Goal: Information Seeking & Learning: Check status

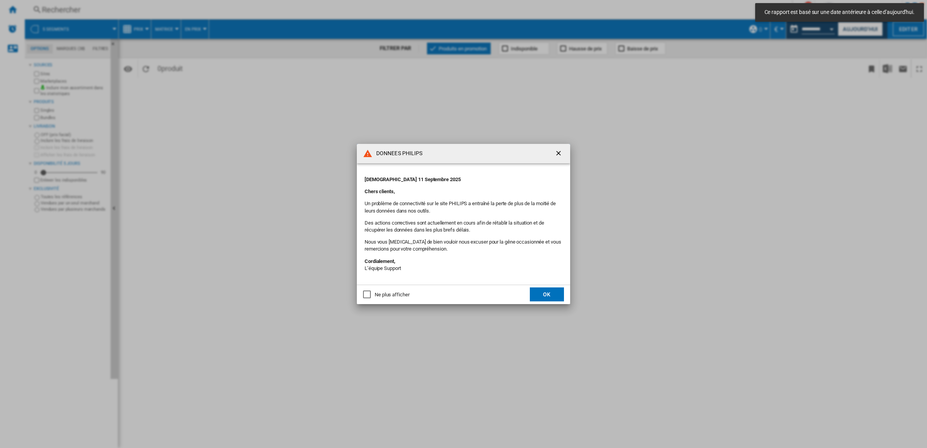
drag, startPoint x: 403, startPoint y: 292, endPoint x: 414, endPoint y: 292, distance: 10.9
click at [402, 292] on div "Ne plus afficher" at bounding box center [392, 294] width 35 height 7
click at [456, 208] on p "Un problème de connectivité sur le site PHILIPS a entraîné la perte de plus de …" at bounding box center [464, 207] width 198 height 14
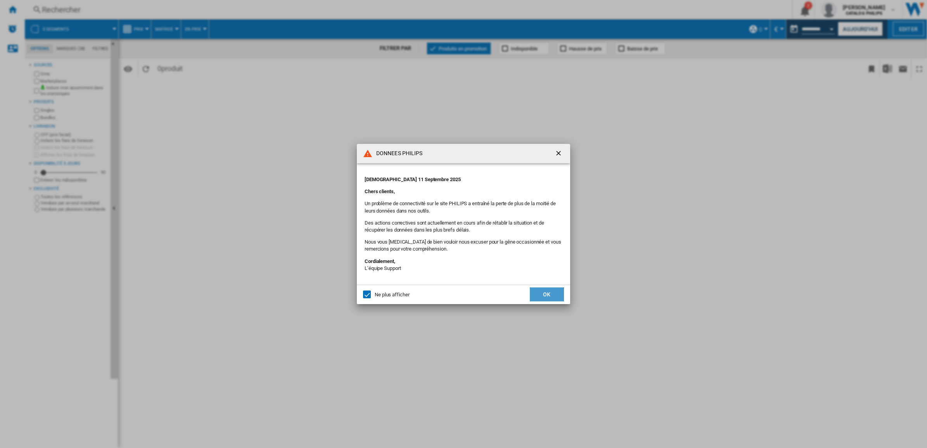
click at [550, 296] on button "OK" at bounding box center [547, 294] width 34 height 14
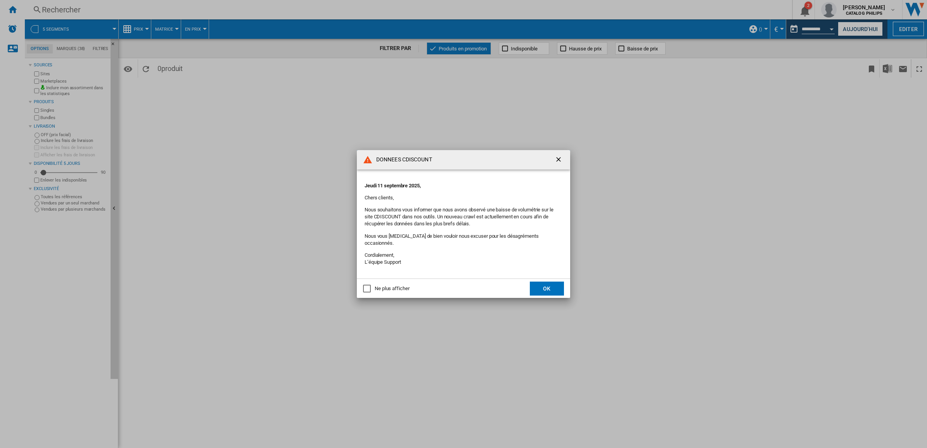
click at [379, 286] on div "Ne plus afficher" at bounding box center [392, 288] width 35 height 7
click at [550, 286] on button "OK" at bounding box center [547, 289] width 34 height 14
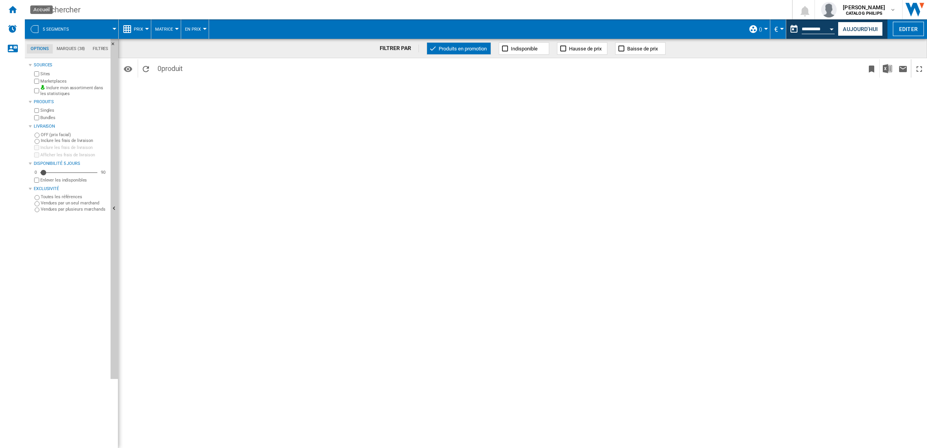
drag, startPoint x: 13, startPoint y: 14, endPoint x: 147, endPoint y: 56, distance: 140.5
click at [14, 13] on ng-md-icon "Accueil" at bounding box center [12, 9] width 9 height 9
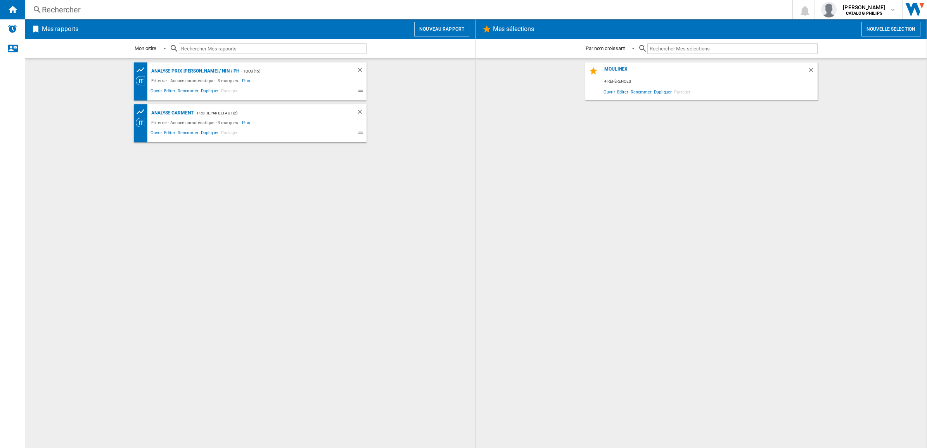
click at [184, 71] on div "Analyse Prix MOUL / NIN / PH" at bounding box center [194, 71] width 90 height 10
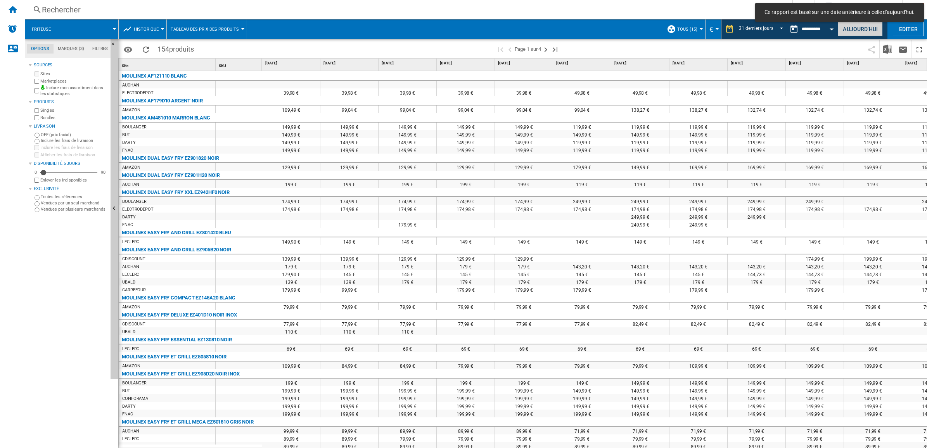
click at [868, 30] on button "Aujourd'hui" at bounding box center [860, 29] width 45 height 14
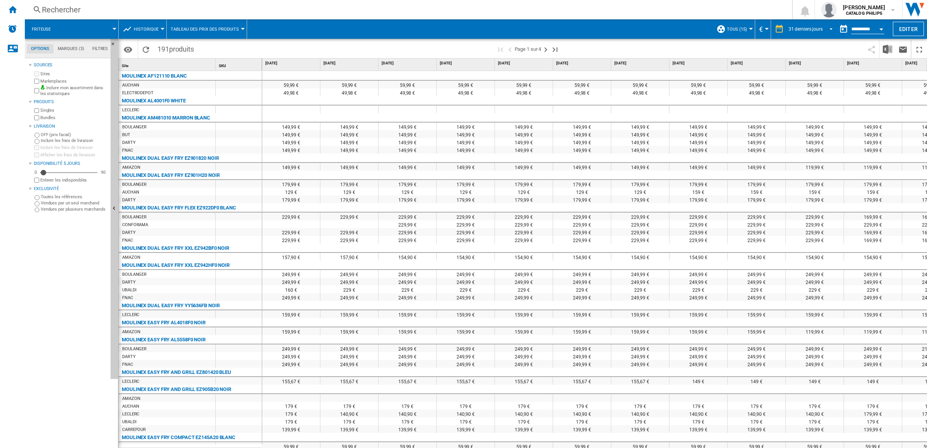
click at [803, 28] on div "31 derniers jours" at bounding box center [806, 28] width 34 height 5
click at [802, 73] on div "32 dernières semaines" at bounding box center [809, 76] width 46 height 7
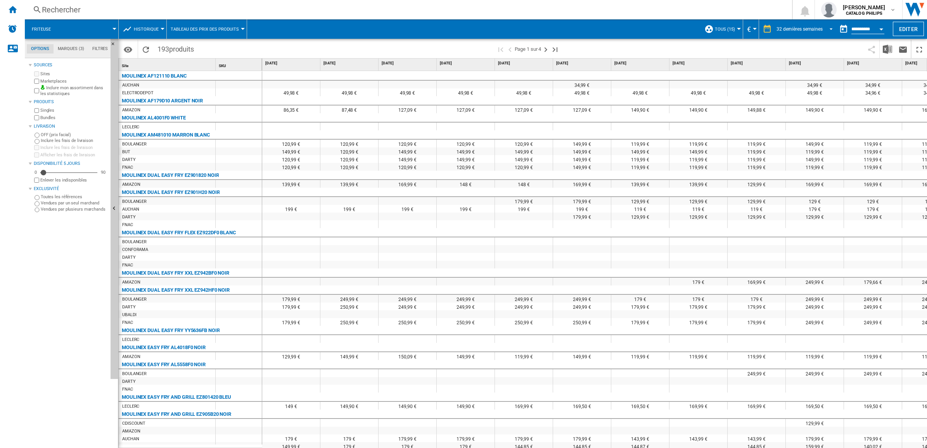
click at [803, 30] on div "32 dernières semaines" at bounding box center [800, 28] width 46 height 5
click at [809, 61] on div "32 dernières semaines" at bounding box center [797, 64] width 46 height 7
click at [860, 28] on input "**********" at bounding box center [868, 30] width 33 height 7
click at [66, 47] on md-tab-item "Marques (3)" at bounding box center [71, 48] width 35 height 9
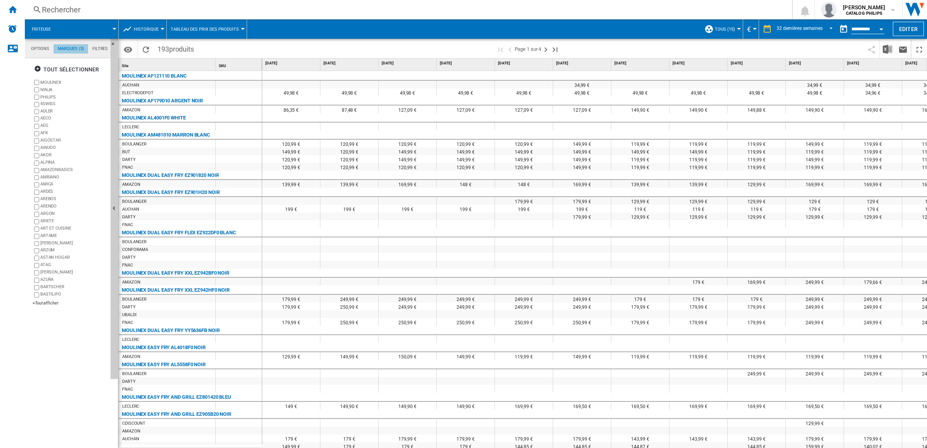
scroll to position [30, 0]
click at [16, 10] on ng-md-icon "Accueil" at bounding box center [12, 9] width 9 height 9
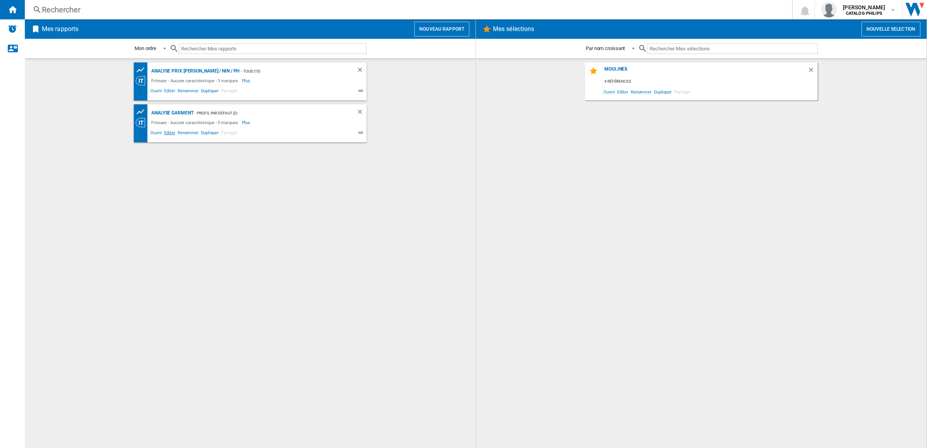
click at [169, 134] on span "Editer" at bounding box center [169, 133] width 13 height 9
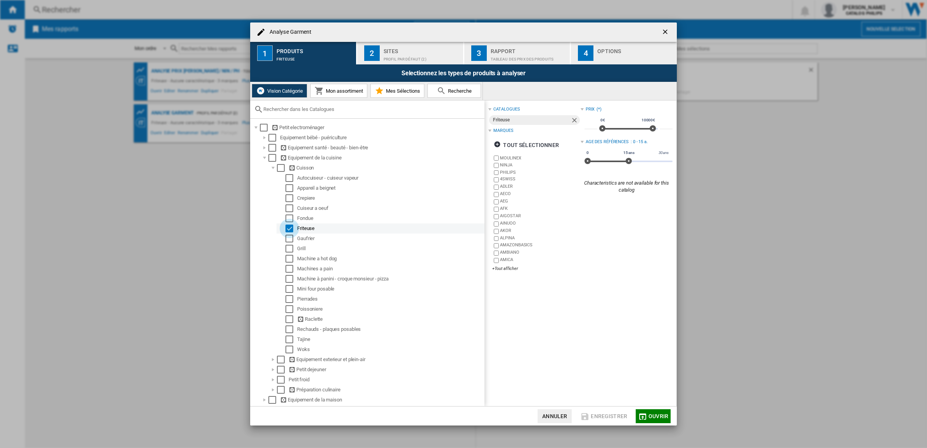
click at [288, 228] on div "Select" at bounding box center [290, 229] width 8 height 8
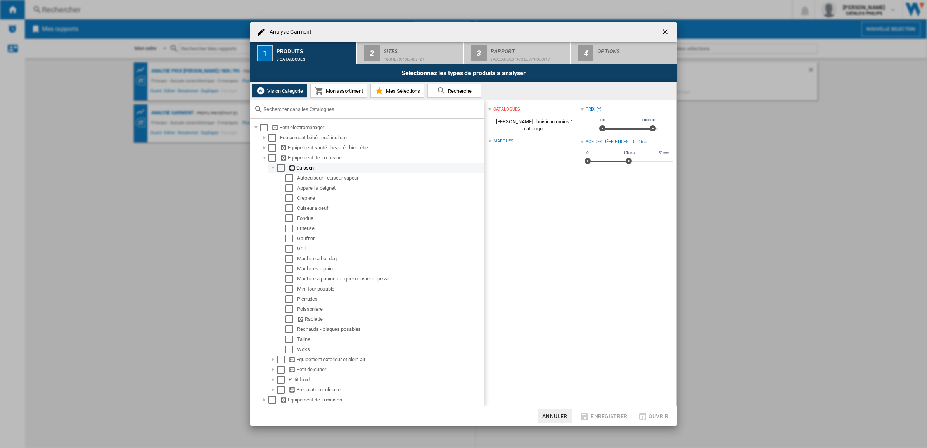
click at [272, 169] on div at bounding box center [273, 168] width 8 height 8
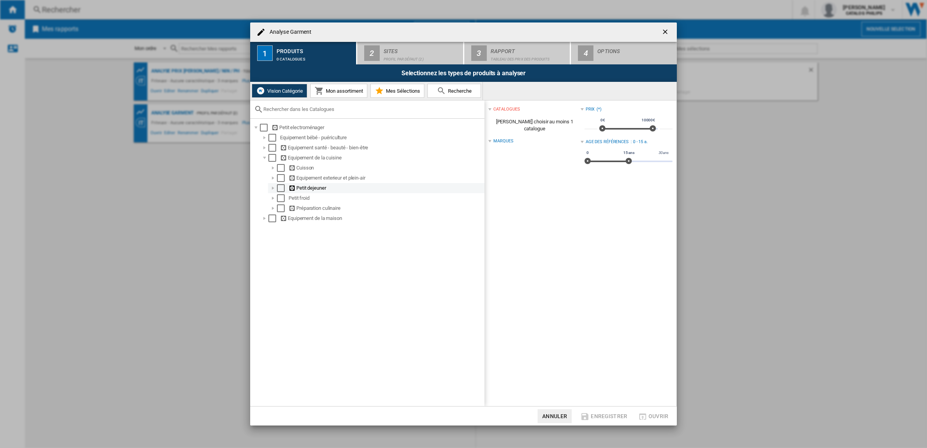
click at [272, 189] on div at bounding box center [273, 188] width 8 height 8
click at [273, 189] on div at bounding box center [273, 188] width 8 height 8
click at [272, 189] on div at bounding box center [273, 188] width 8 height 8
click at [282, 239] on div at bounding box center [282, 239] width 8 height 8
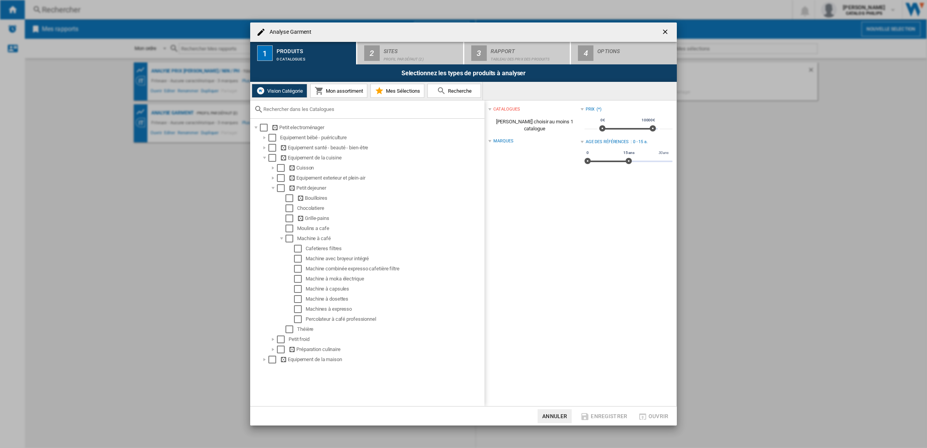
click at [561, 420] on button "Annuler" at bounding box center [555, 416] width 34 height 14
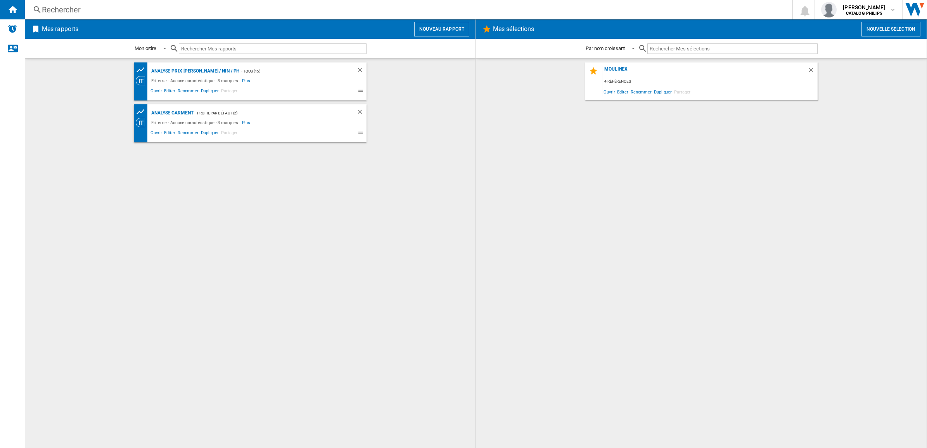
click at [202, 68] on div "Analyse Prix MOUL / NIN / PH" at bounding box center [194, 71] width 90 height 10
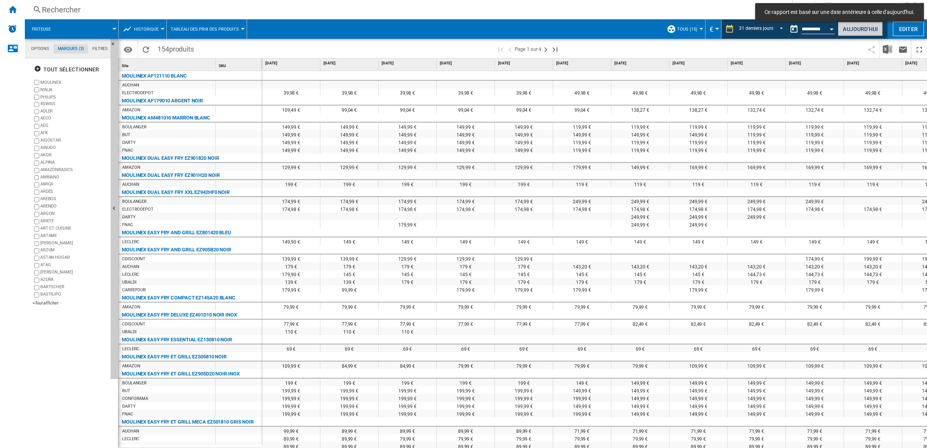
click at [851, 33] on button "Aujourd'hui" at bounding box center [860, 29] width 45 height 14
click at [806, 29] on div "31 derniers jours" at bounding box center [806, 28] width 34 height 5
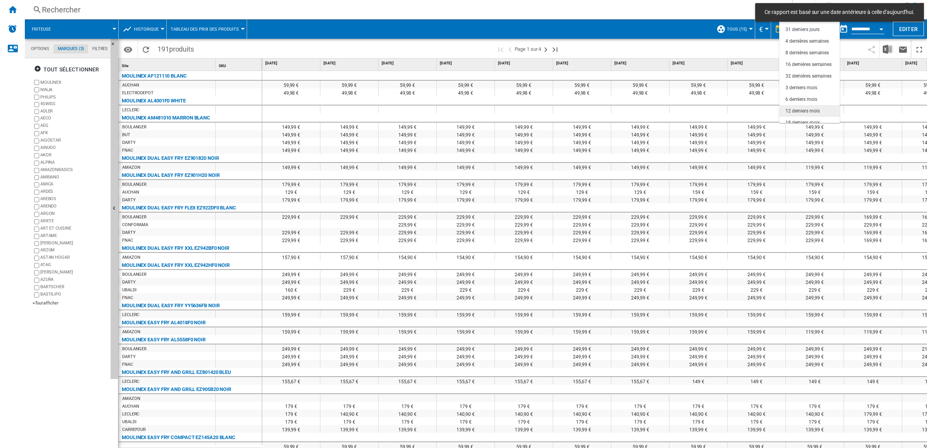
scroll to position [49, 0]
click at [808, 70] on div "32 dernières semaines" at bounding box center [809, 71] width 46 height 7
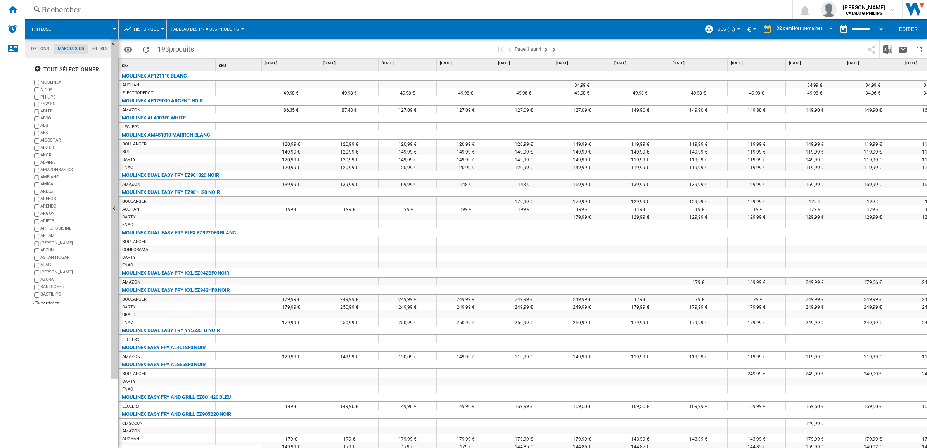
click at [41, 47] on md-tab-item "Options" at bounding box center [40, 48] width 27 height 9
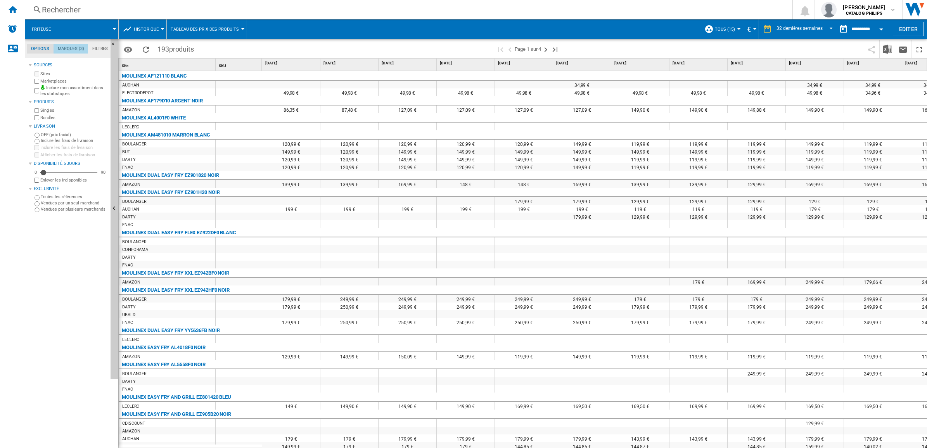
click at [76, 47] on md-tab-item "Marques (3)" at bounding box center [71, 48] width 35 height 9
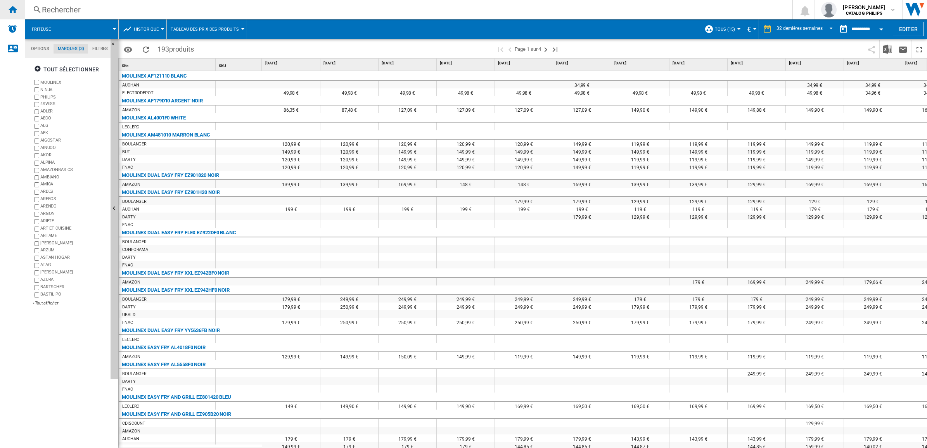
click at [16, 10] on ng-md-icon "Accueil" at bounding box center [12, 9] width 9 height 9
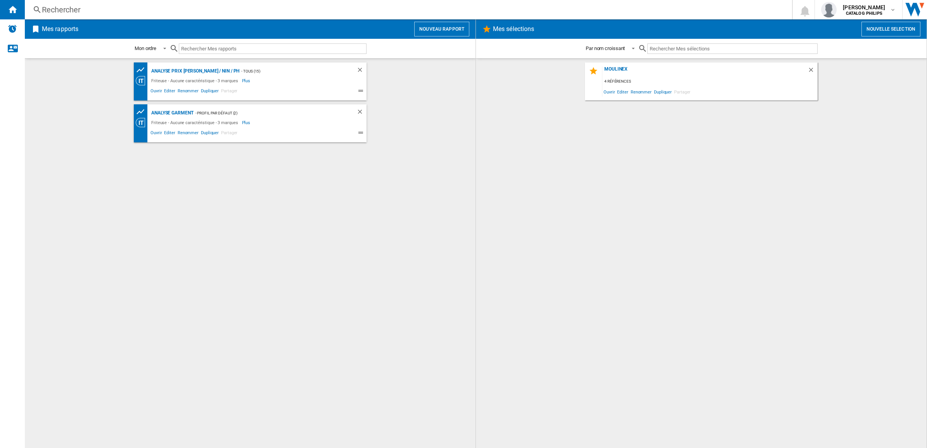
click at [264, 195] on div "Analyse Prix MOUL / NIN / PH - TOUS (15) Friteuse - Aucune caractéristique - 3 …" at bounding box center [250, 253] width 435 height 382
